Goal: Transaction & Acquisition: Obtain resource

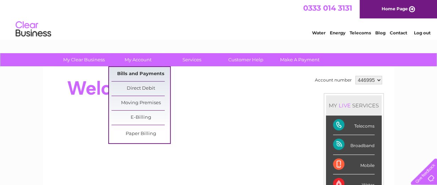
click at [144, 72] on link "Bills and Payments" at bounding box center [140, 74] width 59 height 14
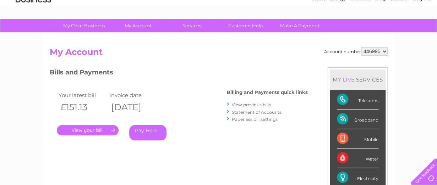
scroll to position [35, 0]
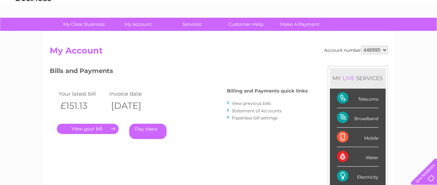
click at [94, 131] on link "." at bounding box center [88, 129] width 62 height 10
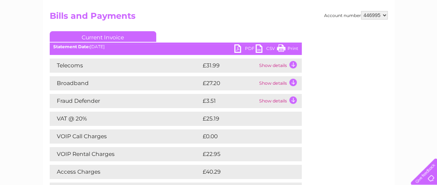
scroll to position [71, 0]
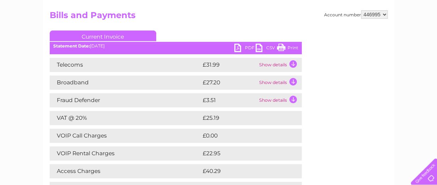
click at [292, 82] on td "Show details" at bounding box center [279, 83] width 44 height 14
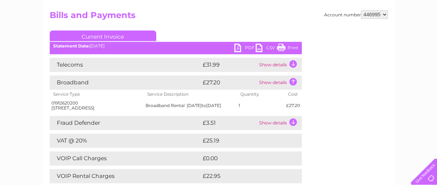
click at [295, 65] on td "Show details" at bounding box center [279, 65] width 44 height 14
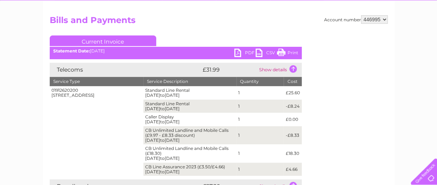
scroll to position [35, 0]
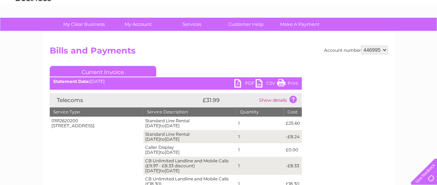
click at [384, 49] on select "446995 446996" at bounding box center [374, 50] width 27 height 9
select select "446996"
click at [361, 46] on select "446995 446996" at bounding box center [374, 50] width 27 height 9
click at [309, 54] on h2 "Bills and Payments" at bounding box center [219, 52] width 338 height 13
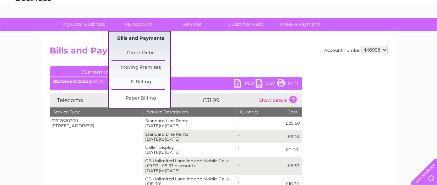
click at [140, 34] on link "Bills and Payments" at bounding box center [140, 39] width 59 height 14
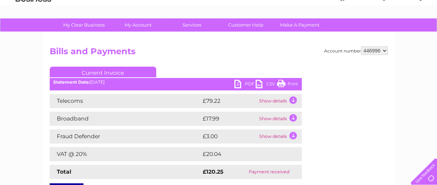
scroll to position [35, 0]
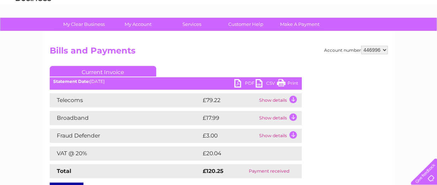
click at [292, 114] on td "Show details" at bounding box center [279, 118] width 44 height 14
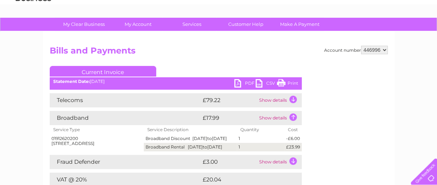
click at [293, 98] on td "Show details" at bounding box center [279, 100] width 44 height 14
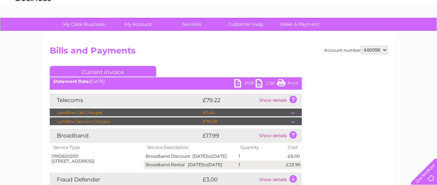
click at [292, 99] on td "Show details" at bounding box center [279, 100] width 44 height 14
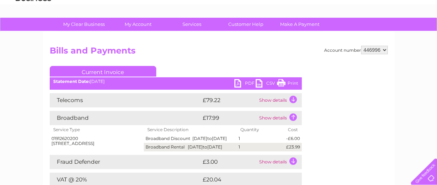
click at [293, 100] on td "Show details" at bounding box center [279, 100] width 44 height 14
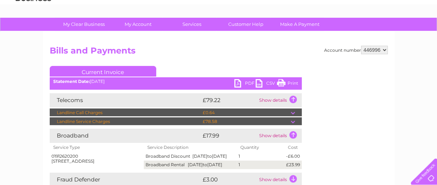
click at [313, 113] on div "Account number 446995 446996 Bills and Payments Current Invoice PDF CSV Print S…" at bounding box center [219, 140] width 338 height 189
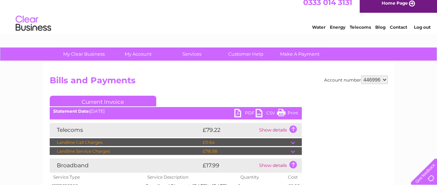
scroll to position [0, 0]
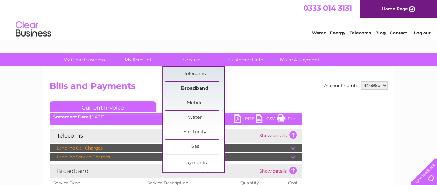
click at [192, 86] on link "Broadband" at bounding box center [194, 89] width 59 height 14
click at [192, 87] on link "Broadband" at bounding box center [194, 89] width 59 height 14
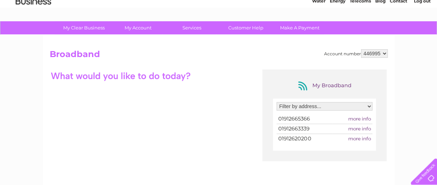
scroll to position [35, 0]
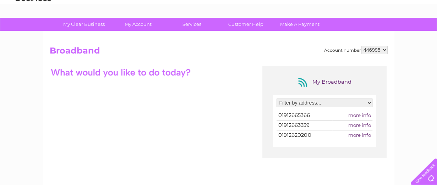
click at [369, 104] on select "Filter by address... Unit 9B, The Boulevard, West Farm Avenue, Newcastle Upon T…" at bounding box center [324, 103] width 96 height 9
click at [384, 51] on select "446995 446996" at bounding box center [374, 50] width 27 height 9
select select "446996"
click at [361, 46] on select "446995 446996" at bounding box center [374, 50] width 27 height 9
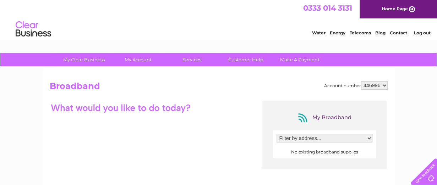
click at [370, 137] on select "Filter by address..." at bounding box center [324, 138] width 96 height 9
click at [368, 138] on select "Filter by address..." at bounding box center [324, 138] width 96 height 9
click at [385, 86] on select "446995 446996" at bounding box center [374, 85] width 27 height 9
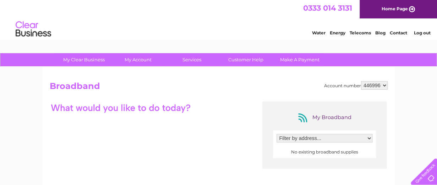
click at [384, 87] on select "446995 446996" at bounding box center [374, 85] width 27 height 9
select select "446995"
click at [361, 81] on select "446995 446996" at bounding box center [374, 85] width 27 height 9
click at [306, 139] on select "Filter by address..." at bounding box center [324, 138] width 96 height 9
click at [369, 139] on select "Filter by address..." at bounding box center [324, 138] width 96 height 9
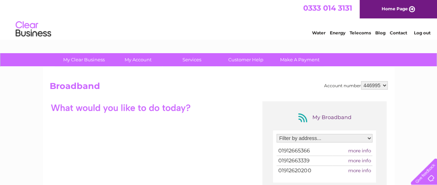
click at [362, 150] on span "more info" at bounding box center [359, 151] width 23 height 6
click at [368, 139] on select "Filter by address... Unit 9B, The Boulevard, West Farm Avenue, Newcastle Upon T…" at bounding box center [324, 138] width 96 height 9
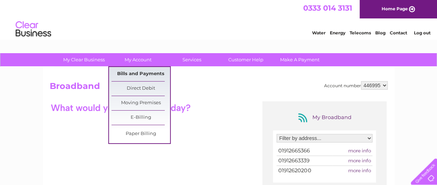
click at [133, 72] on link "Bills and Payments" at bounding box center [140, 74] width 59 height 14
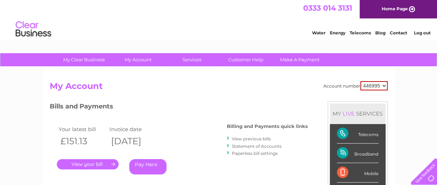
click at [372, 134] on div "Telecoms" at bounding box center [358, 134] width 42 height 20
click at [364, 134] on div "Telecoms" at bounding box center [358, 134] width 42 height 20
click at [343, 132] on div "Telecoms" at bounding box center [358, 134] width 42 height 20
click at [89, 161] on link "." at bounding box center [88, 164] width 62 height 10
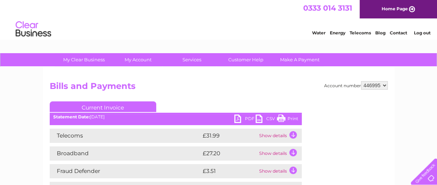
click at [292, 135] on td "Show details" at bounding box center [279, 136] width 44 height 14
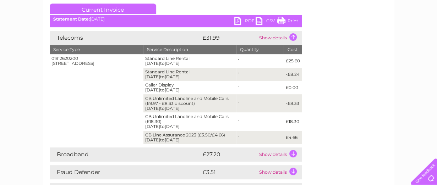
scroll to position [99, 0]
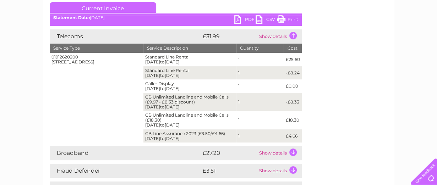
click at [295, 18] on link "Print" at bounding box center [287, 20] width 21 height 10
click at [293, 152] on td "Show details" at bounding box center [279, 153] width 44 height 14
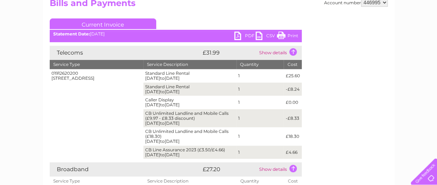
scroll to position [64, 0]
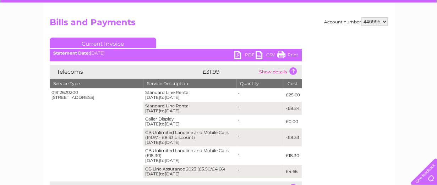
click at [286, 56] on link "Print" at bounding box center [287, 56] width 21 height 10
click at [241, 54] on link "PDF" at bounding box center [244, 56] width 21 height 10
